Goal: Information Seeking & Learning: Learn about a topic

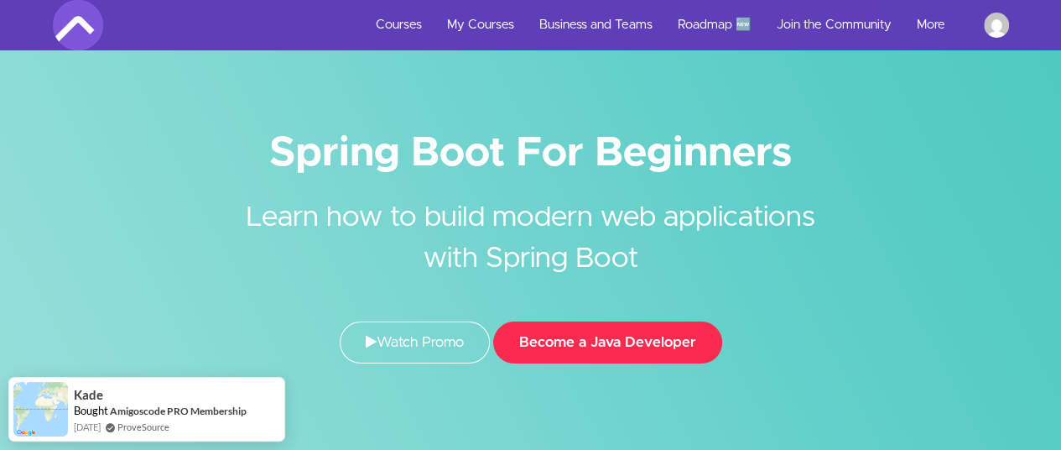
click at [600, 347] on button "Become a Java Developer" at bounding box center [607, 342] width 229 height 42
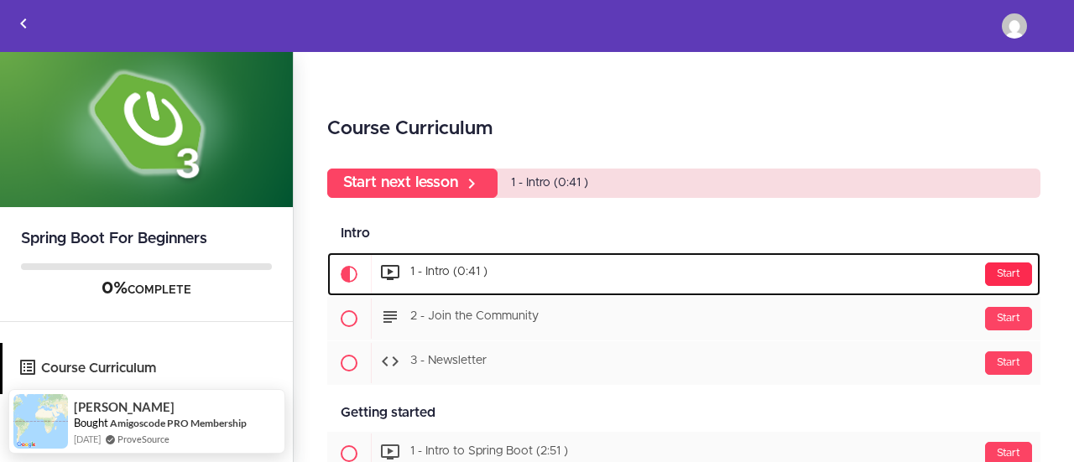
click at [1016, 276] on div "Start" at bounding box center [1008, 274] width 47 height 23
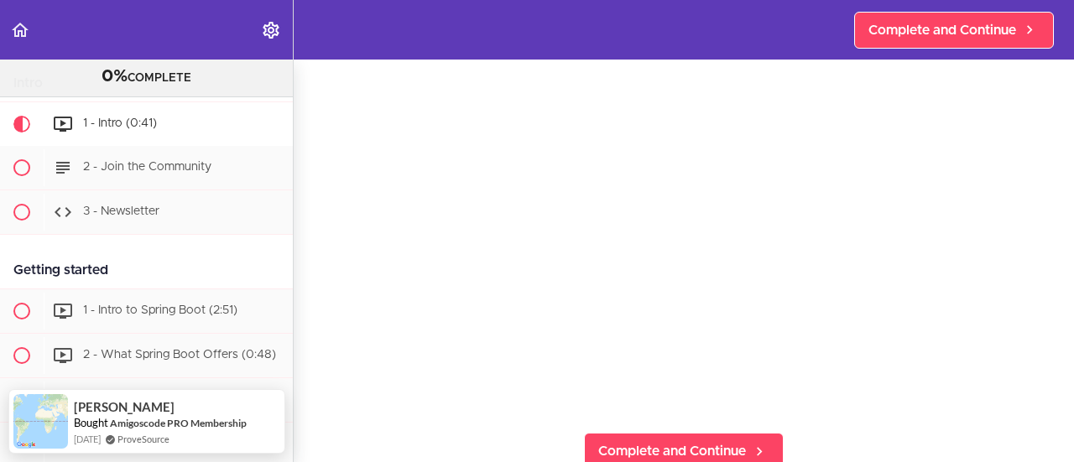
scroll to position [129, 0]
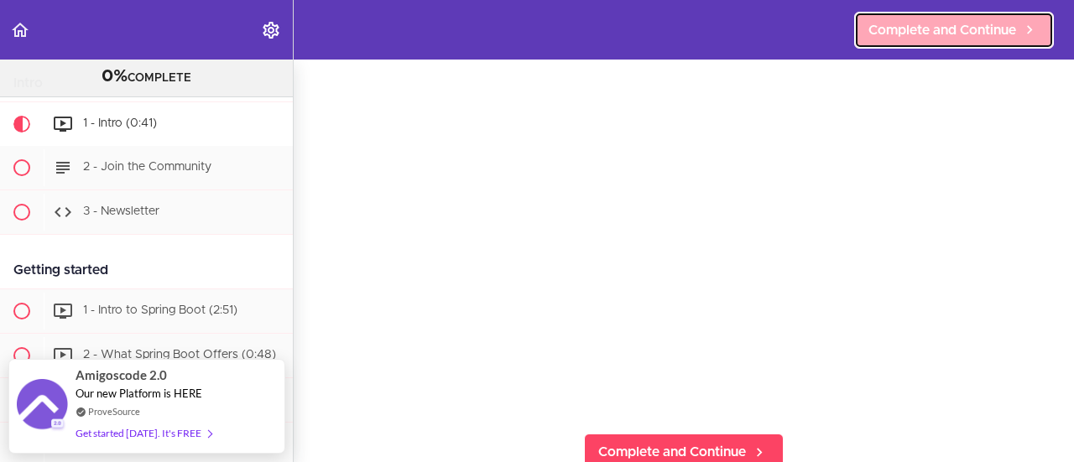
click at [942, 18] on link "Complete and Continue" at bounding box center [954, 30] width 200 height 37
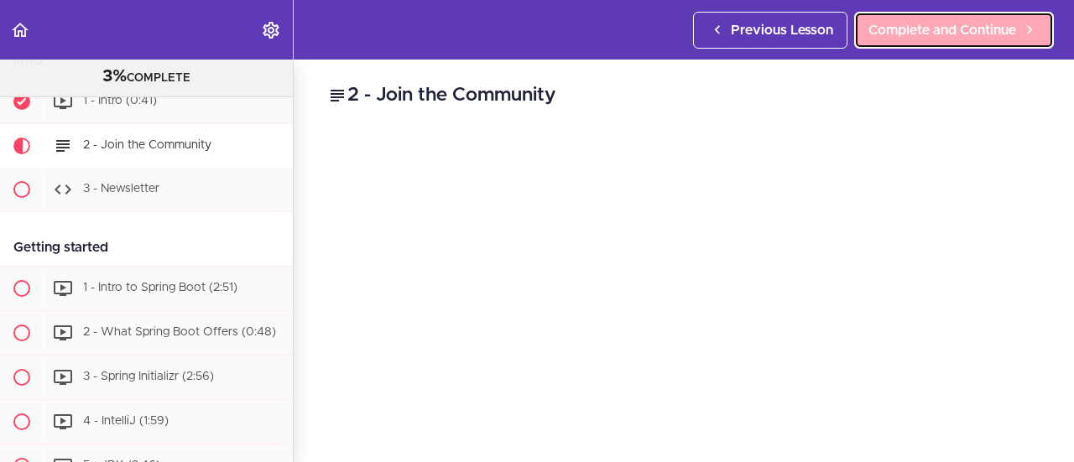
scroll to position [133, 0]
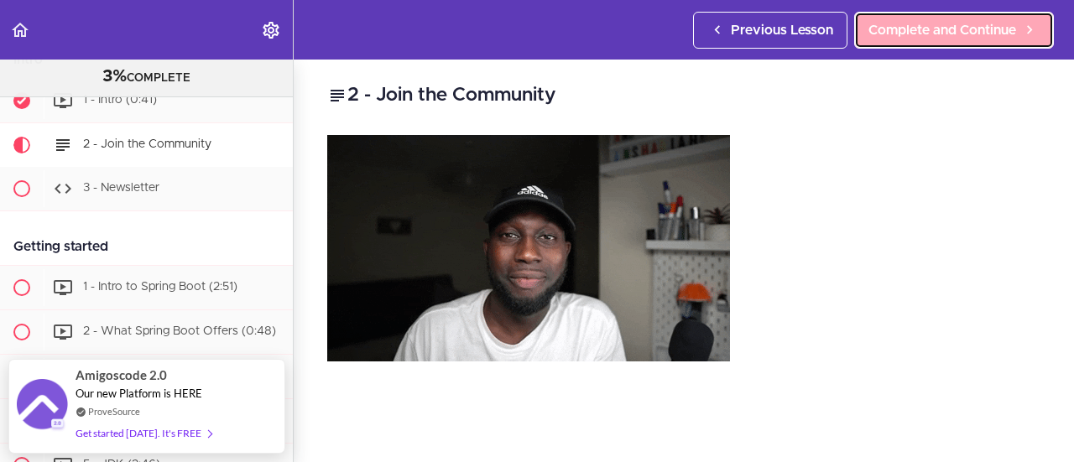
click at [995, 37] on span "Complete and Continue" at bounding box center [942, 30] width 148 height 20
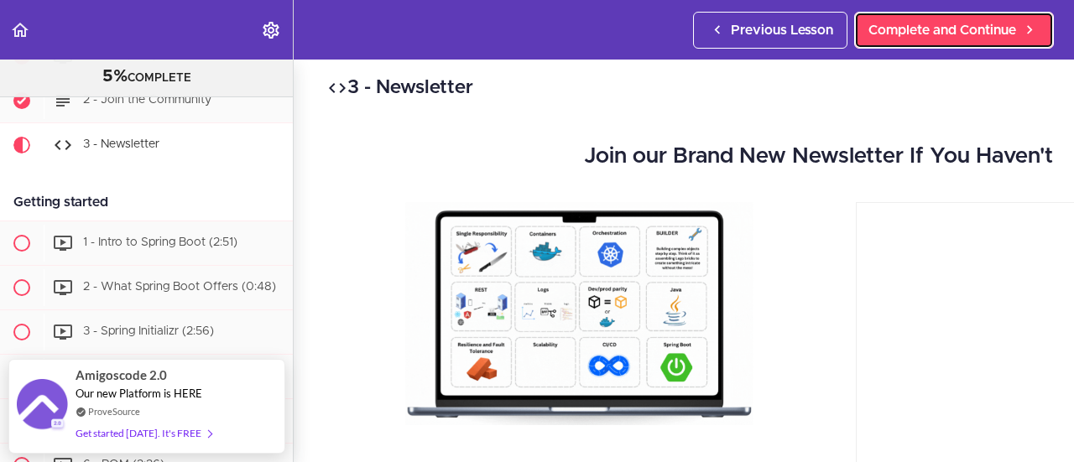
scroll to position [7, 0]
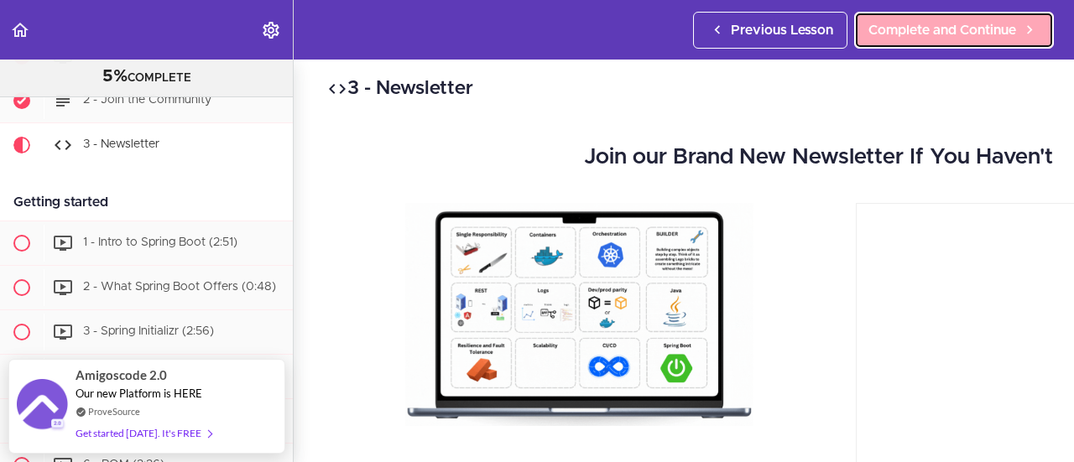
click at [965, 20] on span "Complete and Continue" at bounding box center [942, 30] width 148 height 20
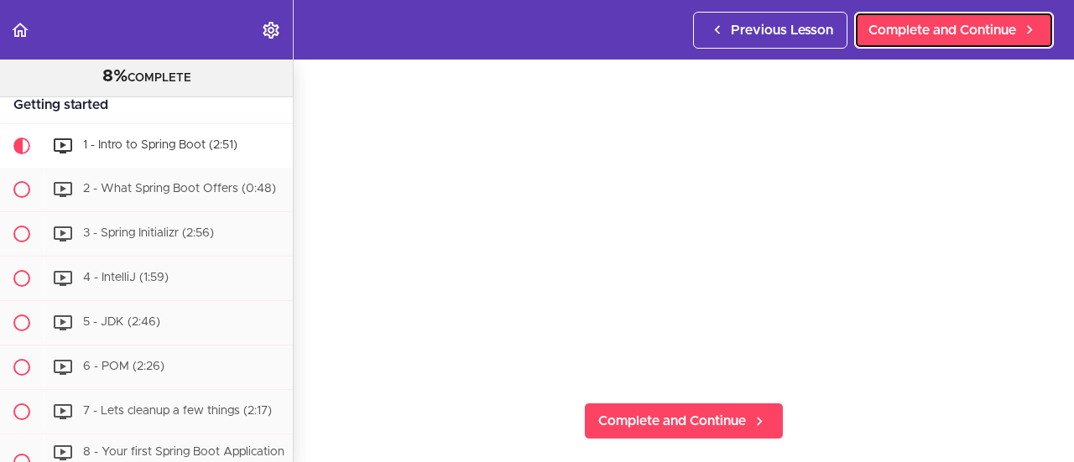
scroll to position [166, 0]
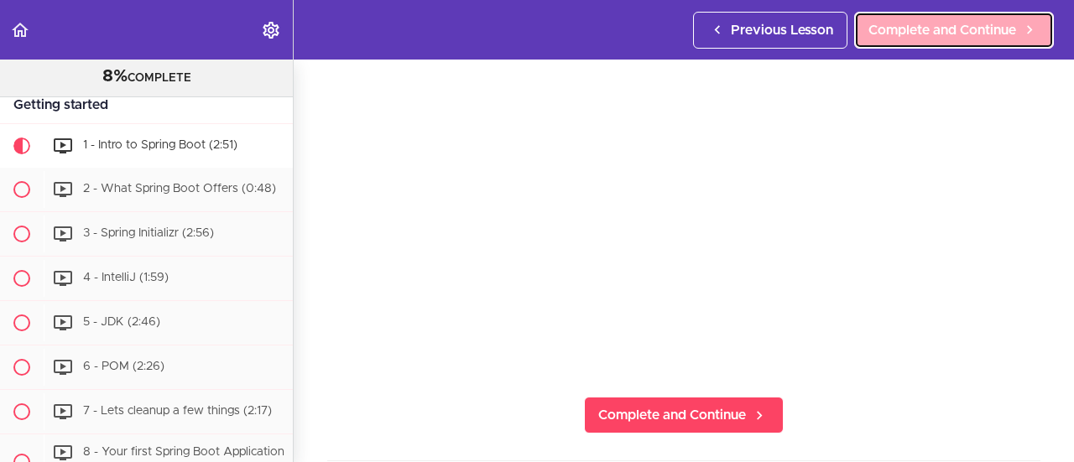
click at [972, 21] on span "Complete and Continue" at bounding box center [942, 30] width 148 height 20
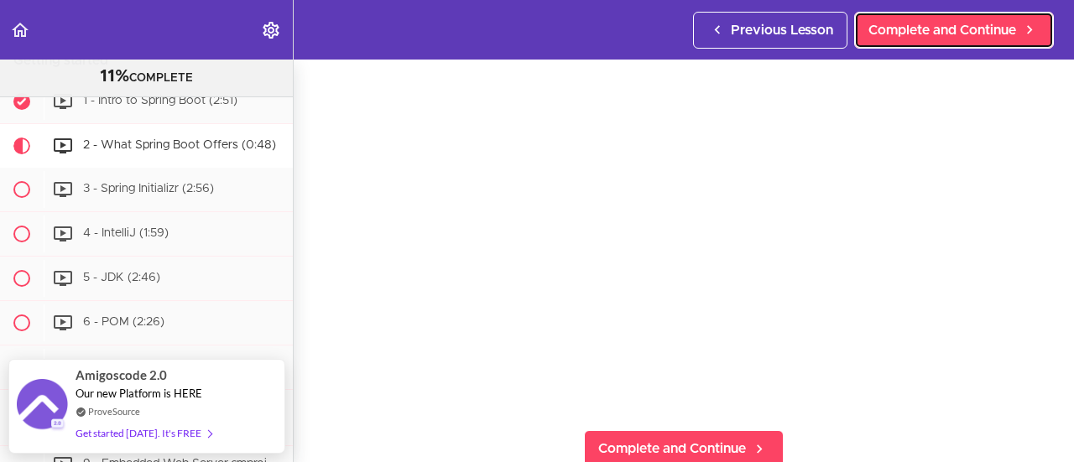
scroll to position [133, 0]
